Goal: Transaction & Acquisition: Subscribe to service/newsletter

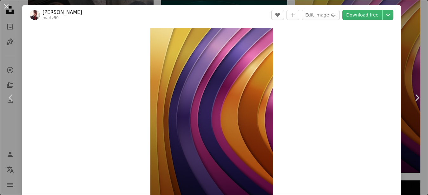
scroll to position [206, 0]
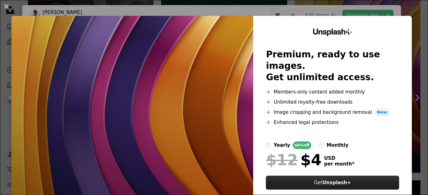
click at [334, 180] on strong "Unsplash+" at bounding box center [337, 183] width 29 height 6
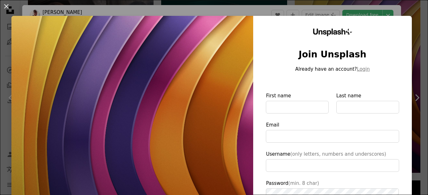
click at [196, 53] on img at bounding box center [132, 147] width 242 height 262
click at [5, 7] on button "An X shape" at bounding box center [7, 7] width 8 height 8
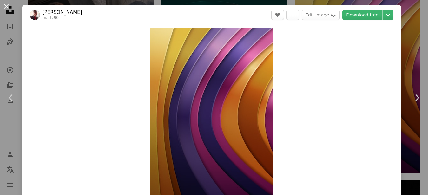
click at [7, 6] on button "An X shape" at bounding box center [7, 7] width 8 height 8
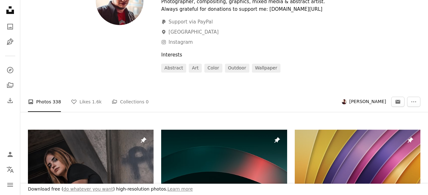
scroll to position [32, 0]
